Goal: Information Seeking & Learning: Learn about a topic

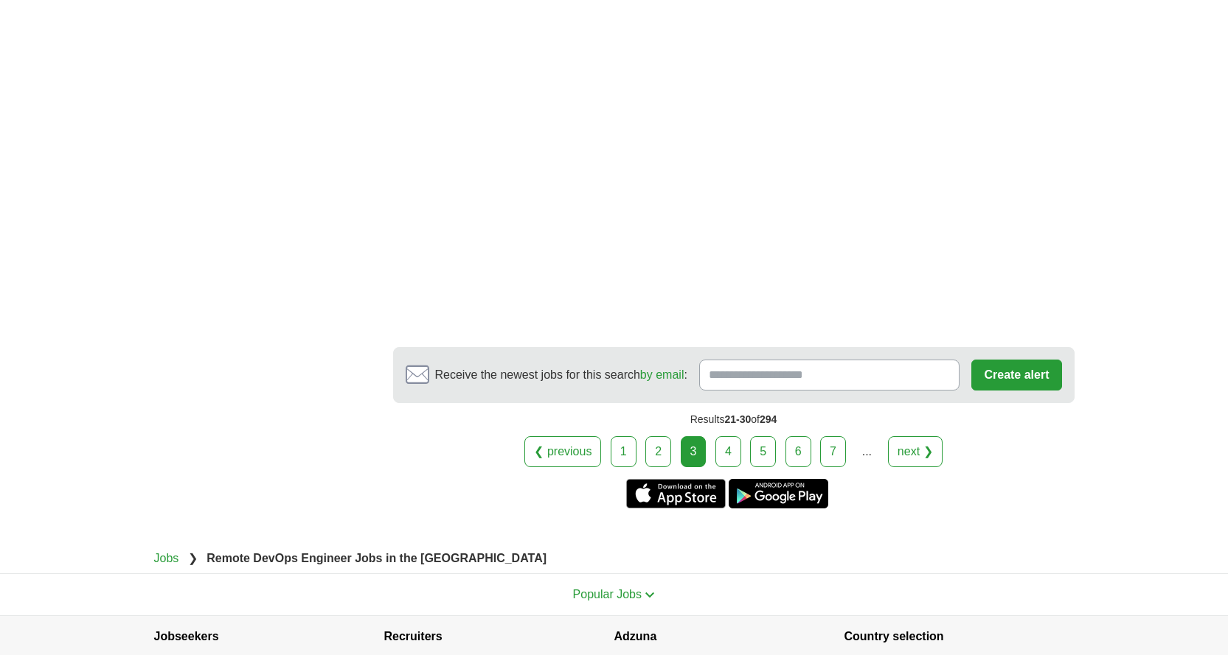
click at [628, 454] on link "1" at bounding box center [623, 451] width 26 height 31
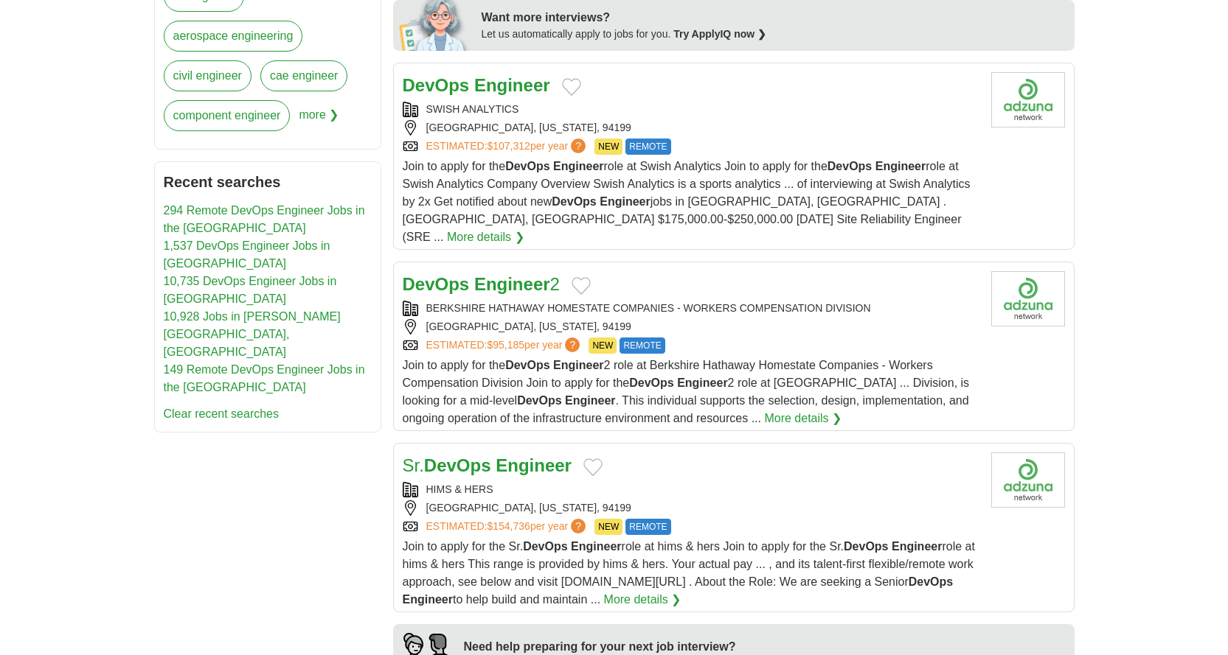
scroll to position [737, 0]
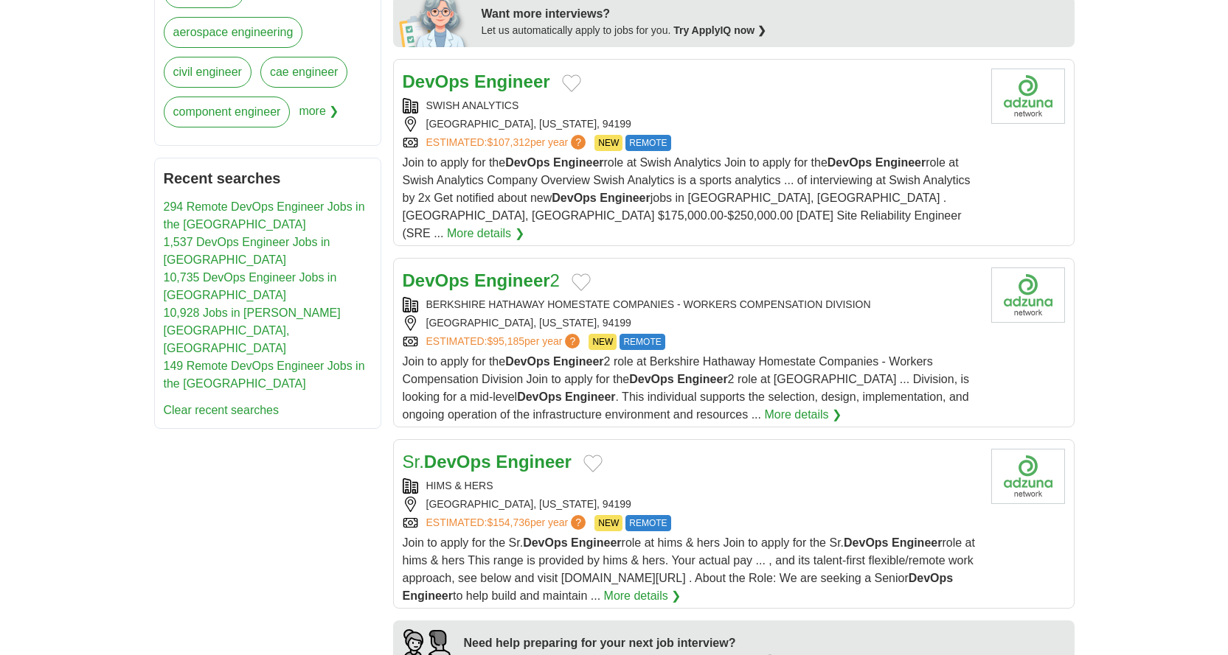
drag, startPoint x: 515, startPoint y: 260, endPoint x: 528, endPoint y: 268, distance: 14.9
drag, startPoint x: 528, startPoint y: 268, endPoint x: 540, endPoint y: 275, distance: 13.9
drag, startPoint x: 540, startPoint y: 275, endPoint x: 462, endPoint y: 259, distance: 79.1
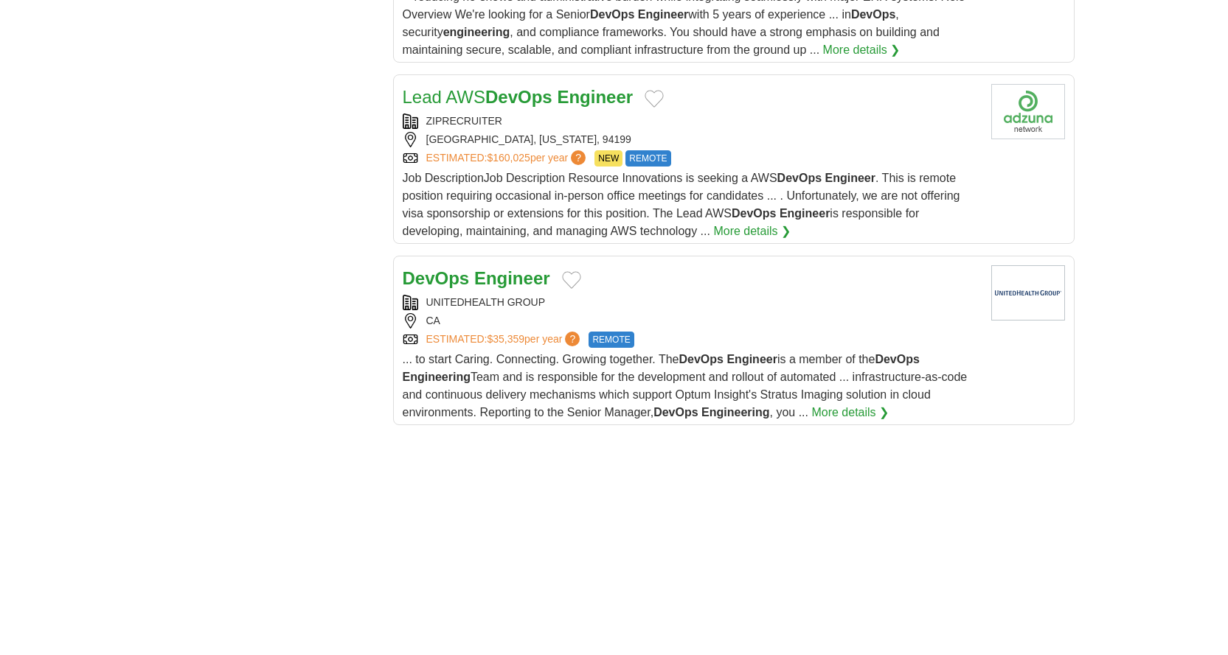
scroll to position [1770, 0]
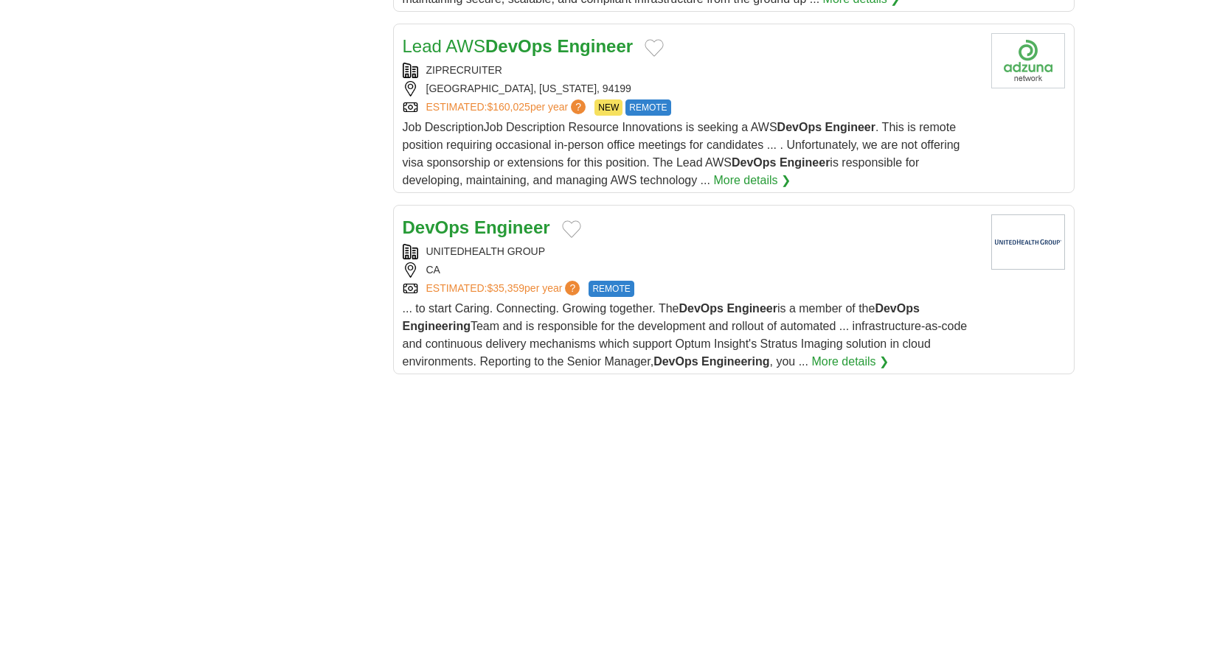
drag, startPoint x: 500, startPoint y: 206, endPoint x: 507, endPoint y: 211, distance: 8.4
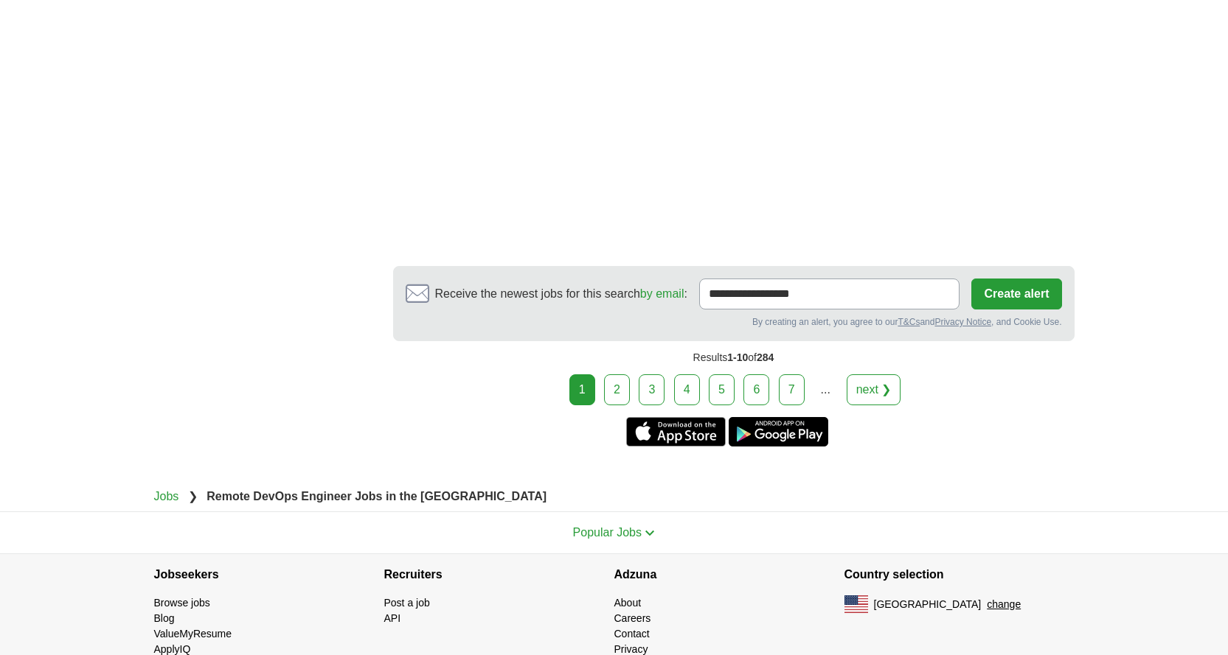
scroll to position [2284, 0]
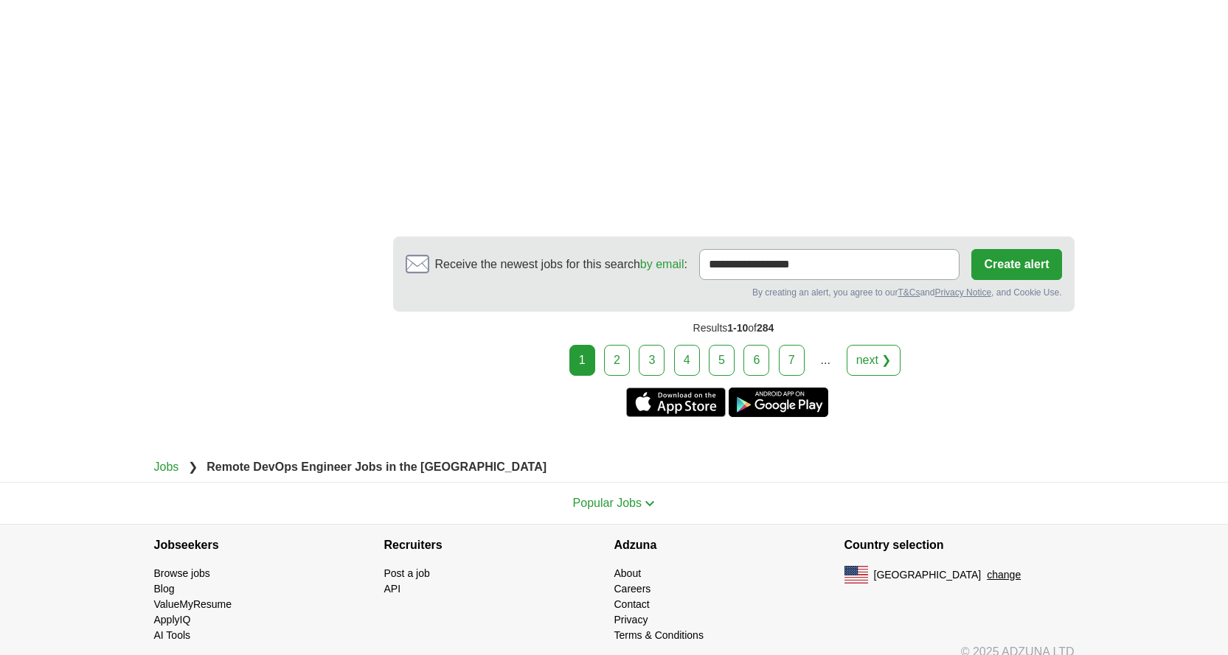
click at [628, 345] on link "2" at bounding box center [617, 360] width 26 height 31
click at [622, 350] on link "2" at bounding box center [617, 360] width 26 height 31
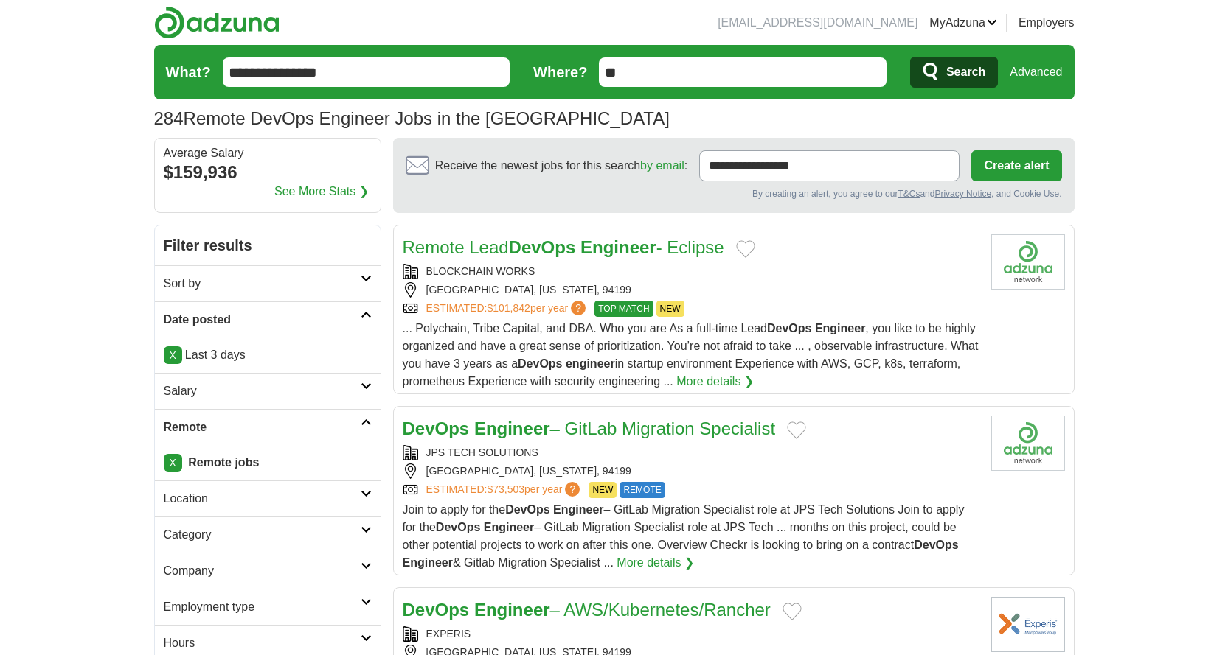
drag, startPoint x: 0, startPoint y: 0, endPoint x: 585, endPoint y: 248, distance: 635.7
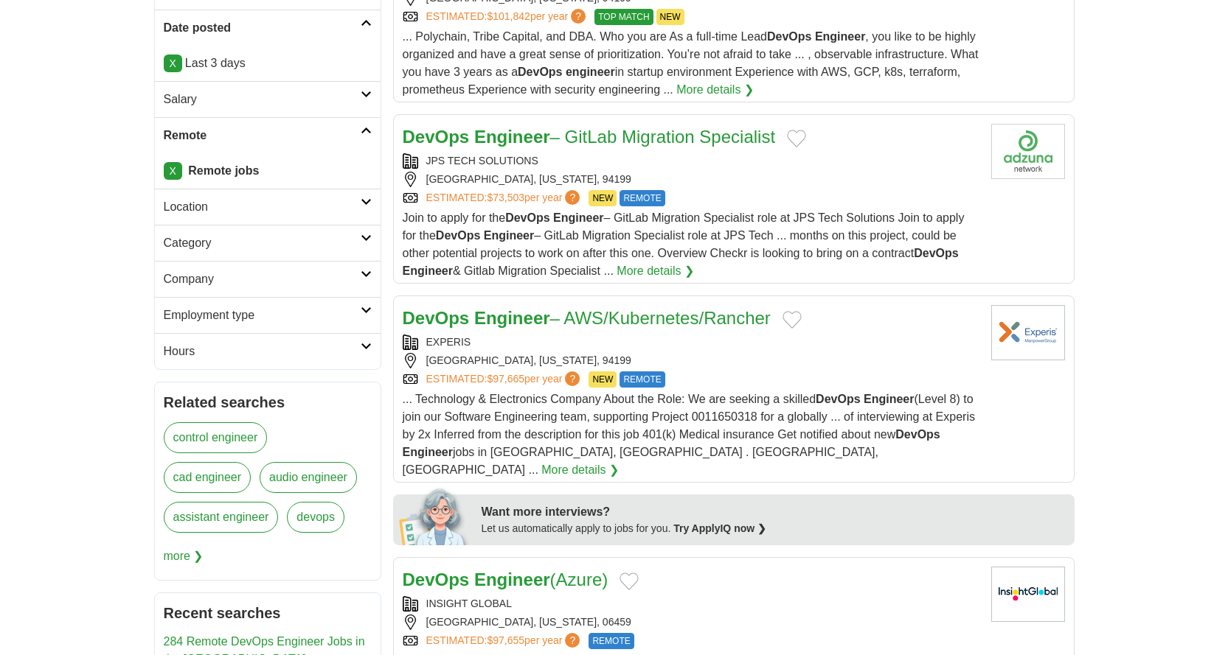
scroll to position [369, 0]
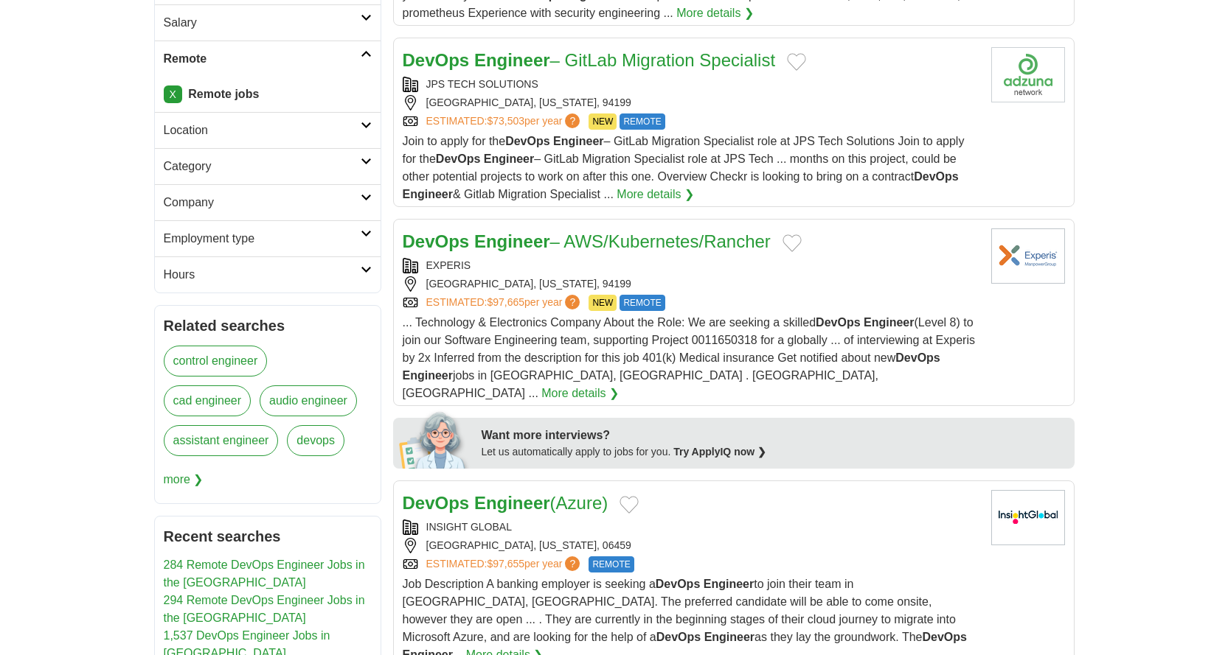
drag, startPoint x: 498, startPoint y: 236, endPoint x: 1185, endPoint y: 244, distance: 687.2
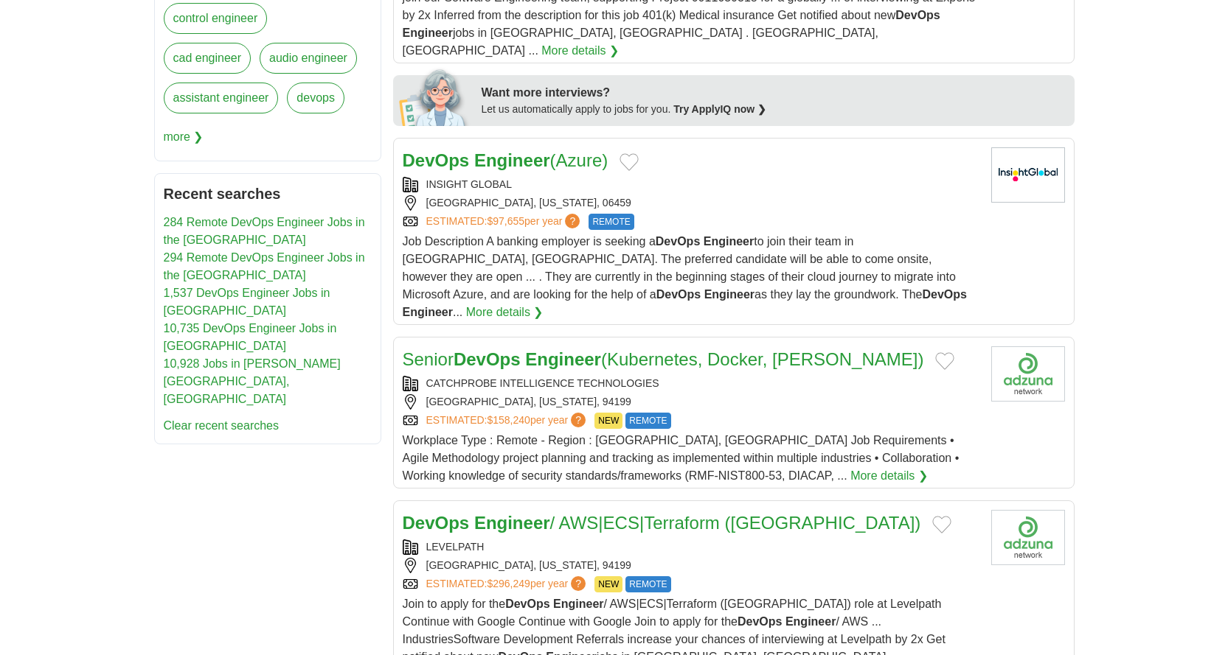
scroll to position [737, 0]
